Goal: Transaction & Acquisition: Purchase product/service

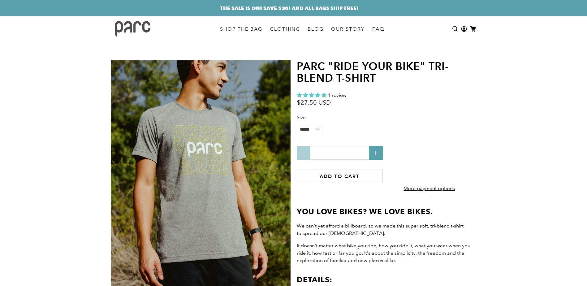
click at [132, 26] on img at bounding box center [133, 29] width 36 height 16
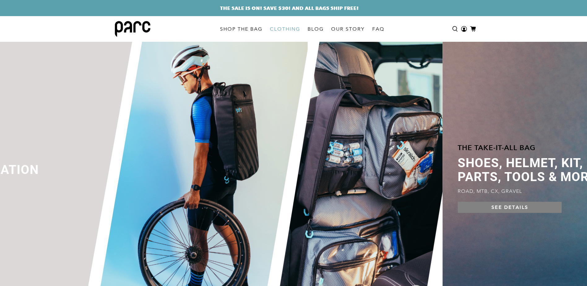
click at [286, 31] on link "CLOTHING" at bounding box center [285, 28] width 38 height 17
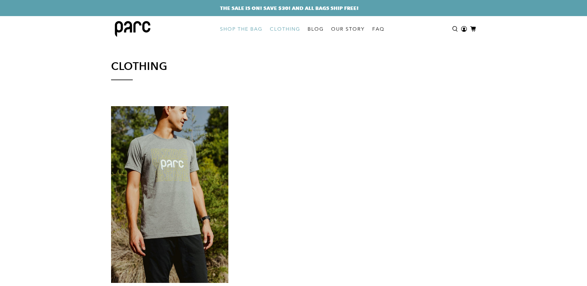
click at [240, 27] on link "SHOP THE BAG" at bounding box center [241, 28] width 50 height 17
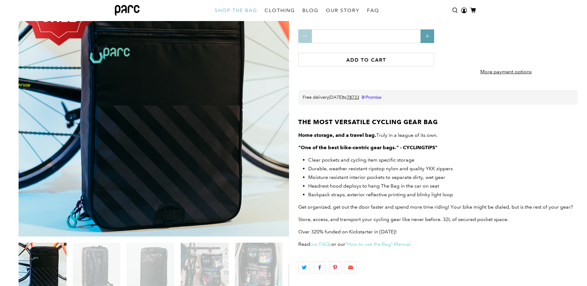
scroll to position [23, 0]
